Goal: Transaction & Acquisition: Purchase product/service

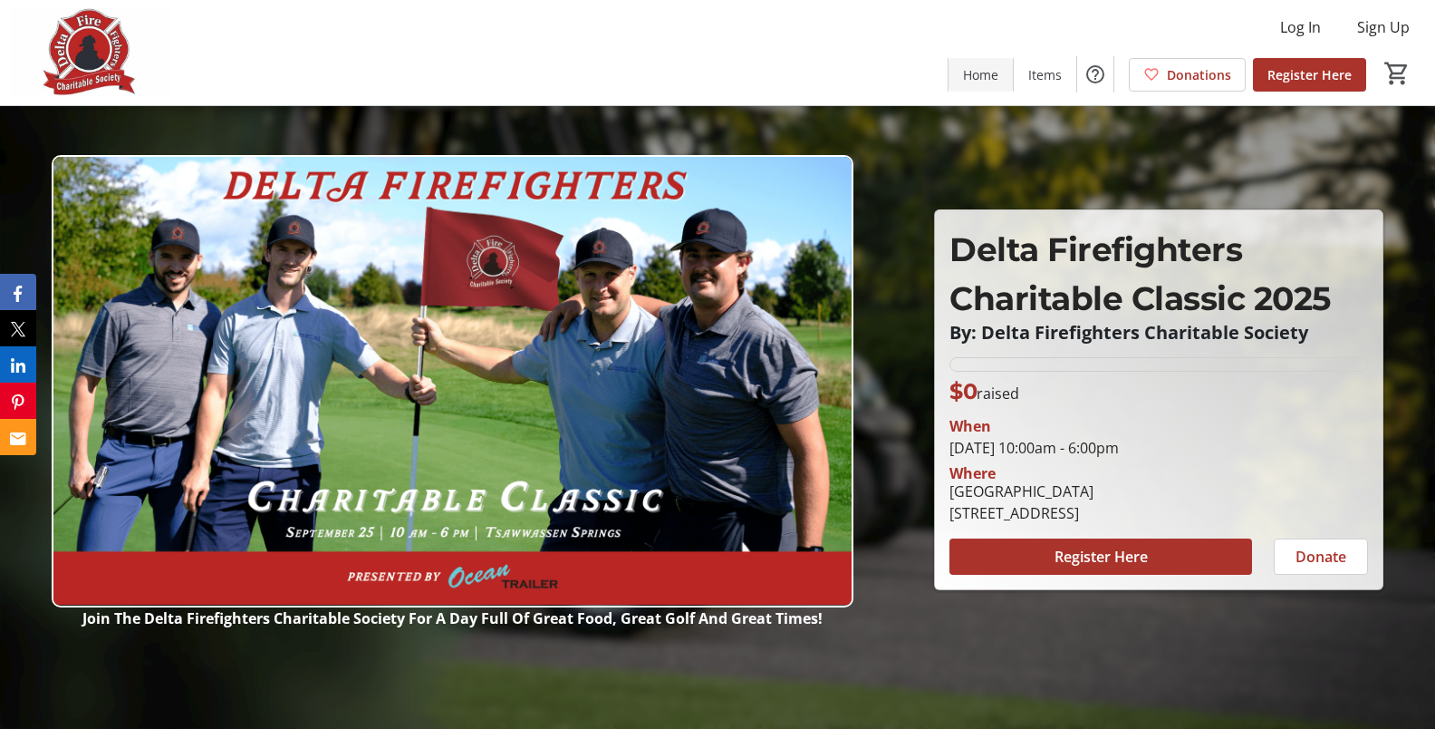
click at [986, 75] on span "Home" at bounding box center [980, 74] width 35 height 19
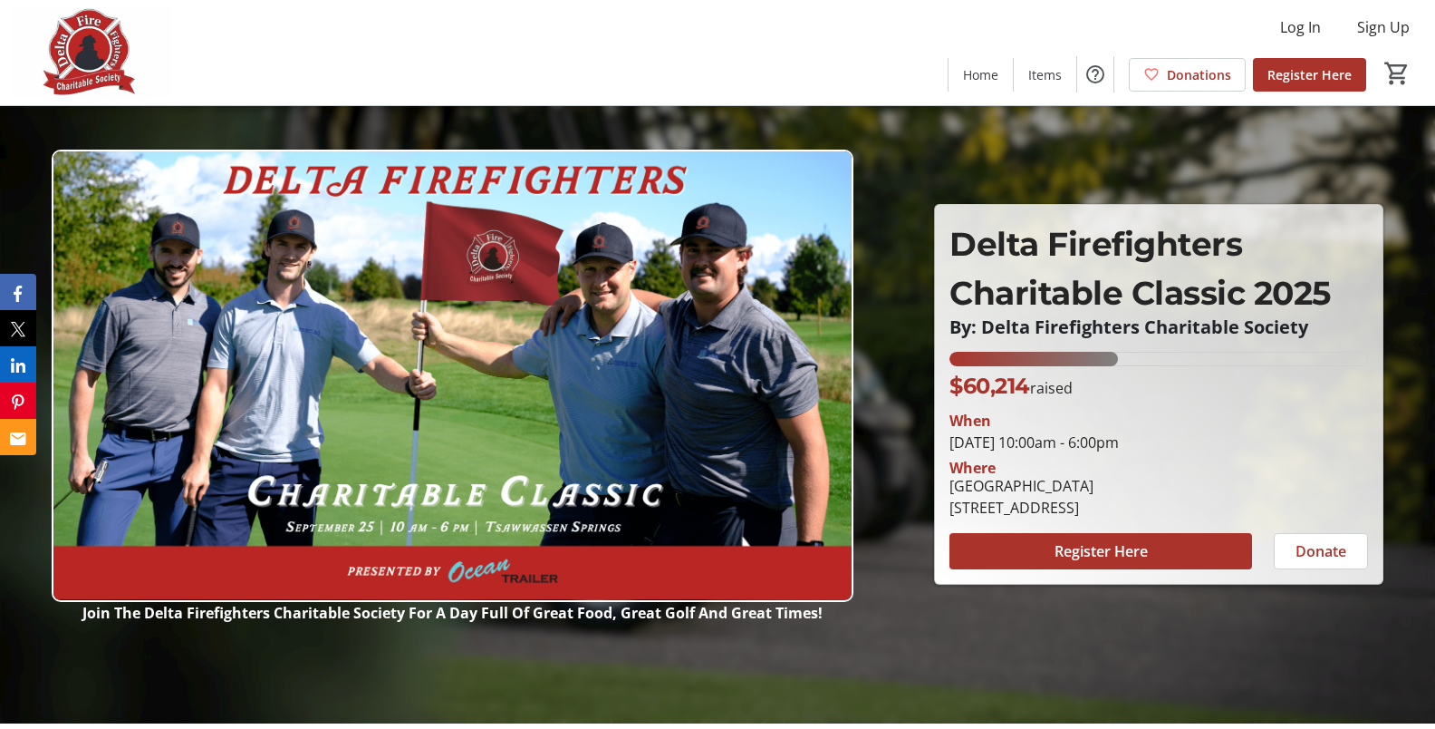
scroll to position [7, 0]
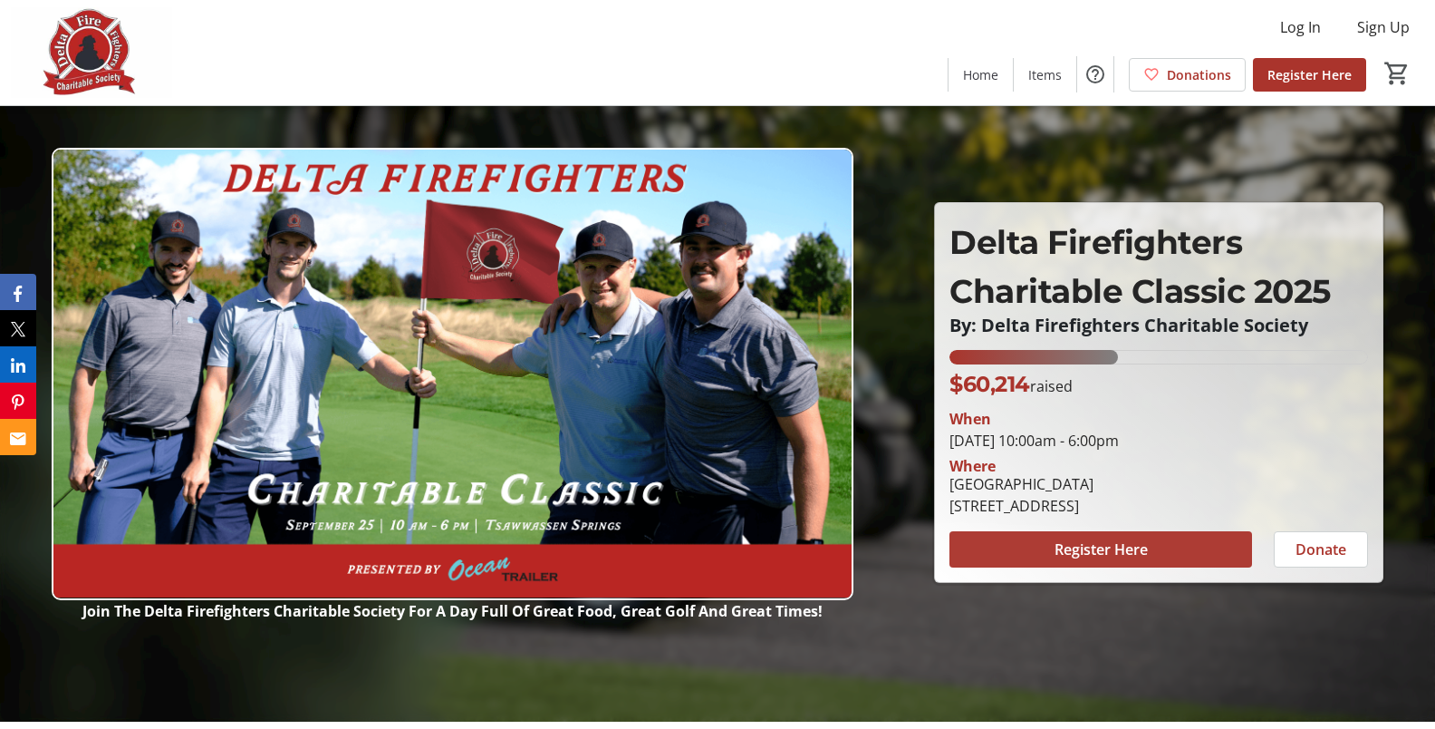
click at [1035, 551] on span at bounding box center [1101, 548] width 303 height 43
